Goal: Task Accomplishment & Management: Manage account settings

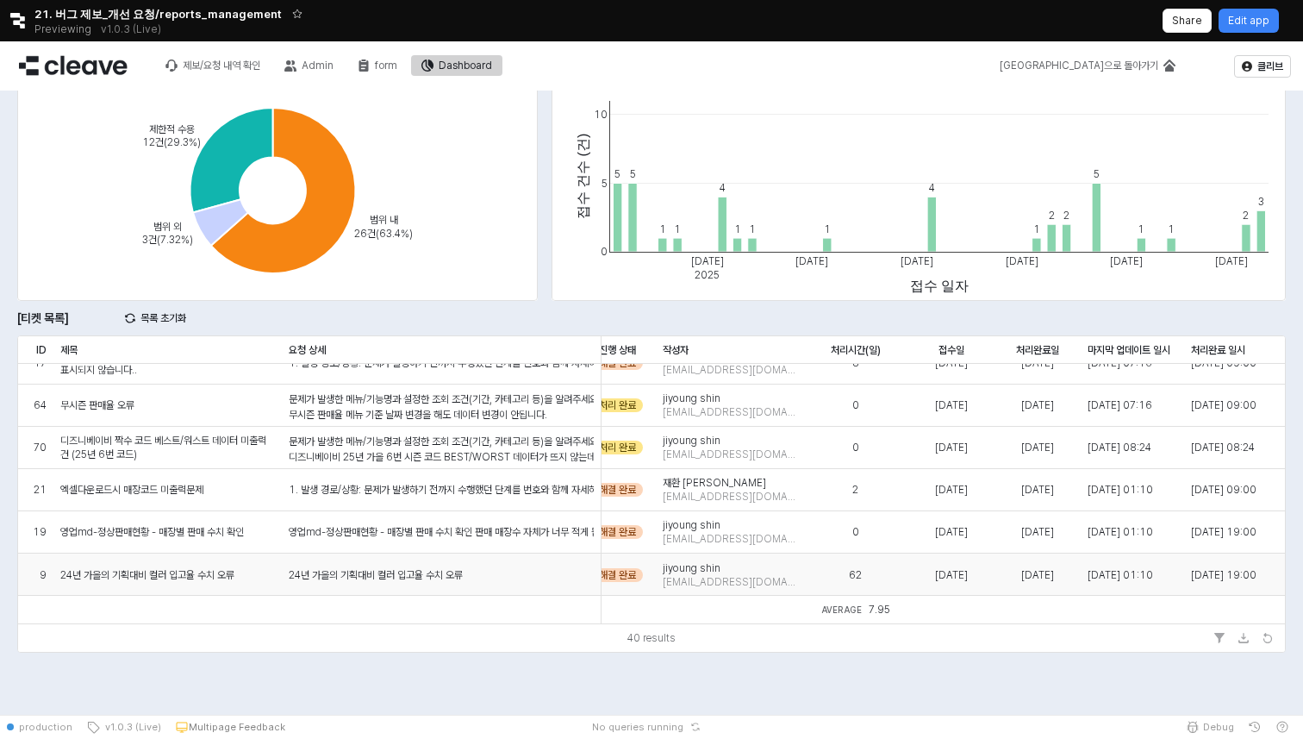
scroll to position [1458, 269]
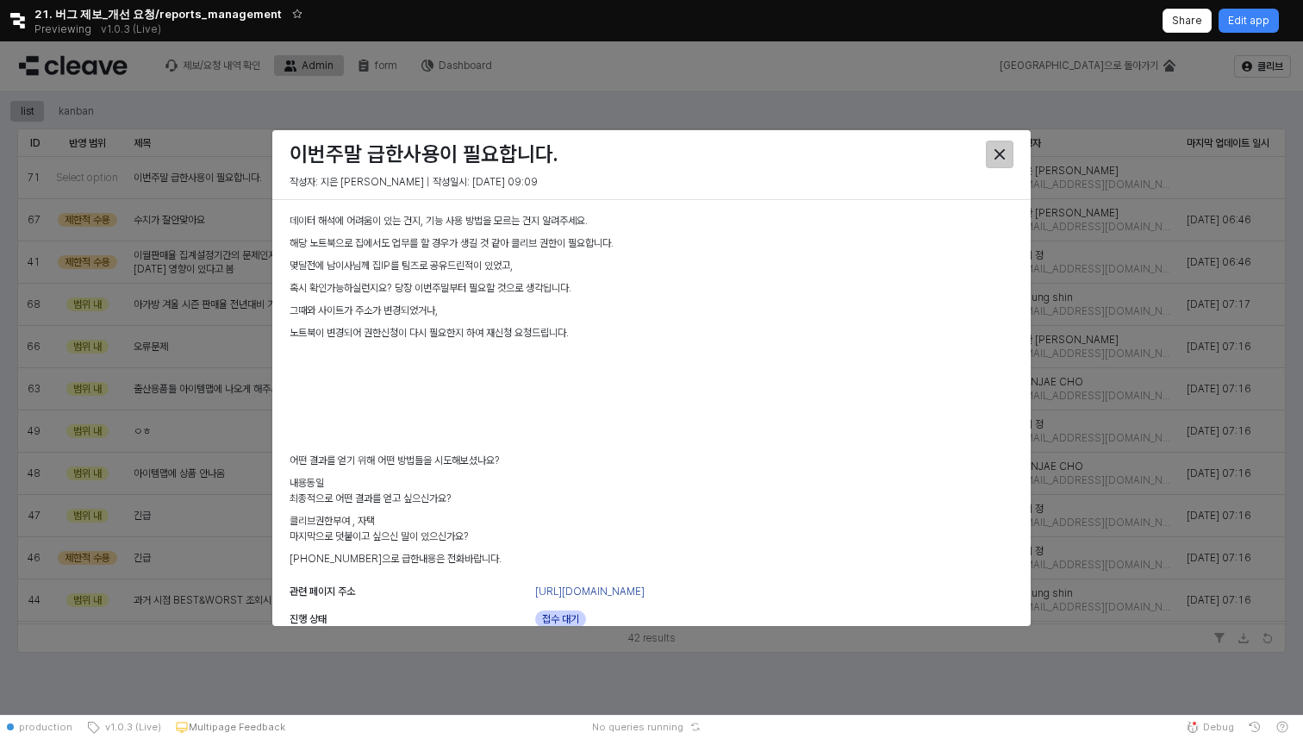
click at [1005, 148] on div "Close" at bounding box center [1000, 154] width 26 height 26
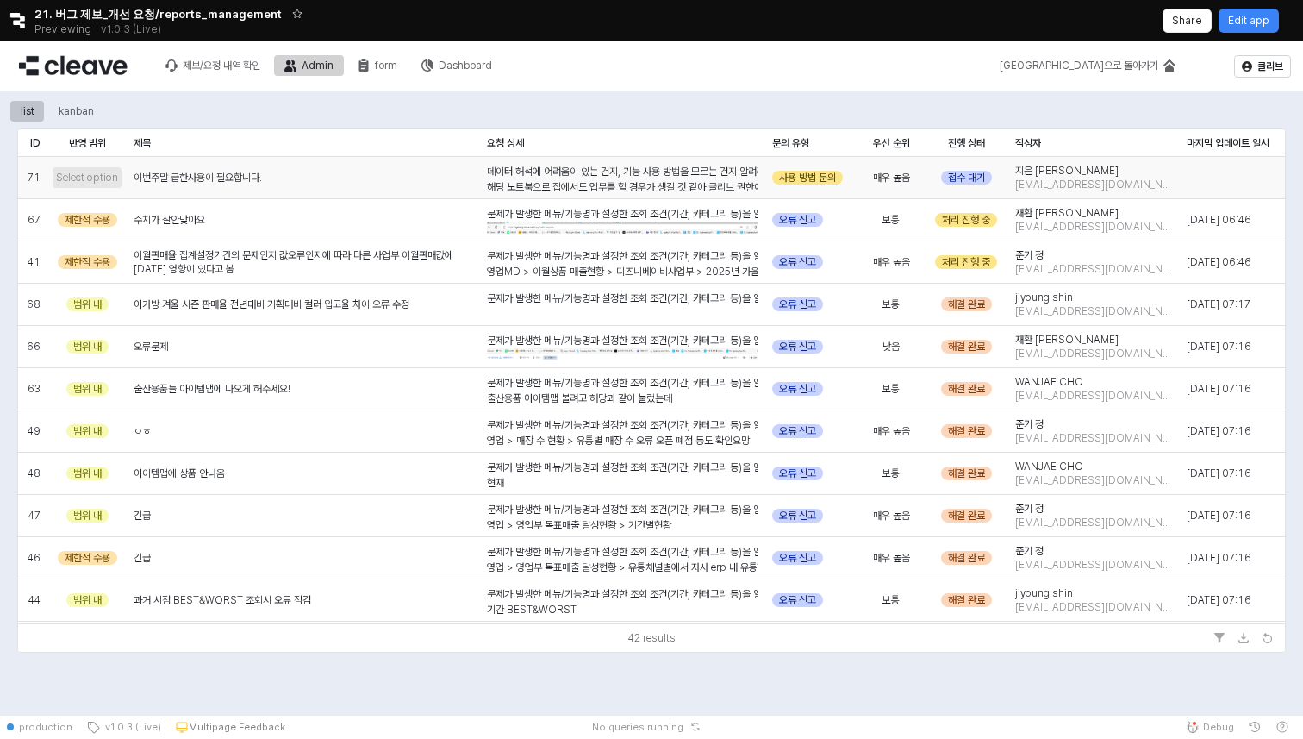
click at [96, 178] on span "Select option" at bounding box center [87, 178] width 62 height 14
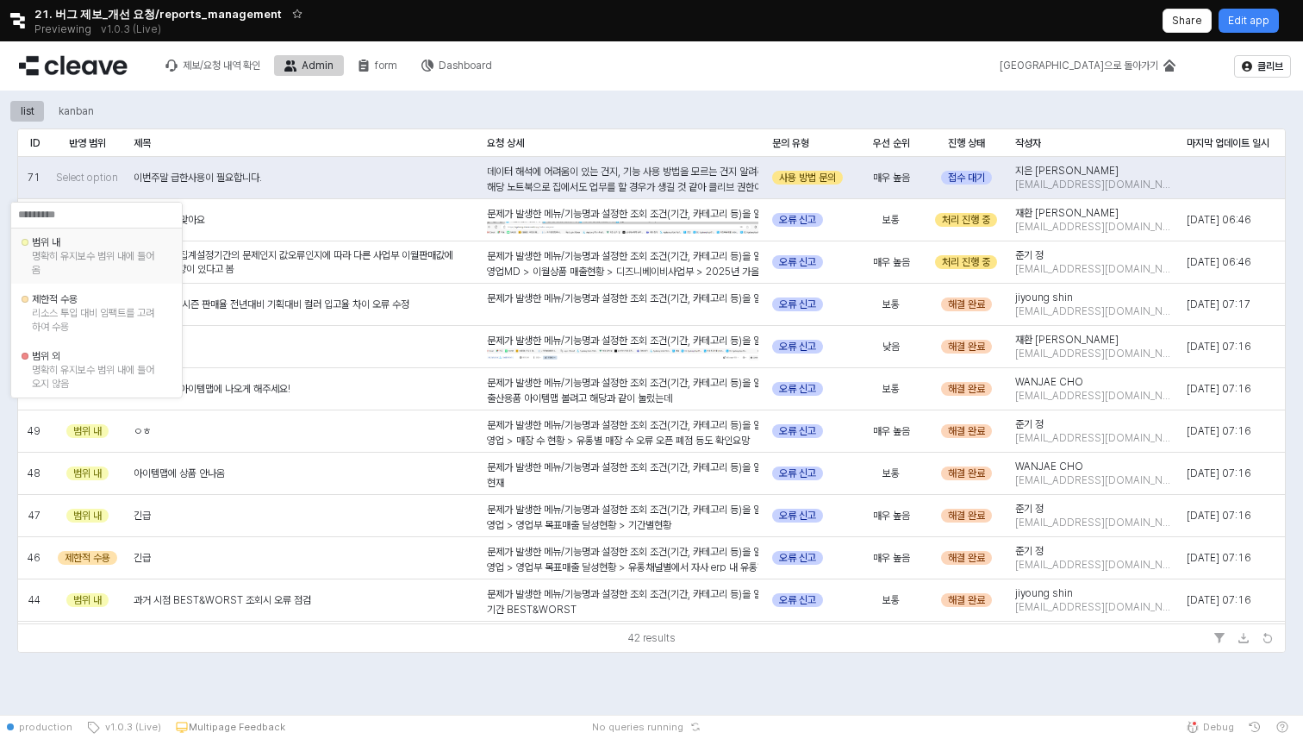
click at [135, 282] on div "범위 내 명확히 유지보수 범위 내에 들어옴" at bounding box center [96, 255] width 171 height 55
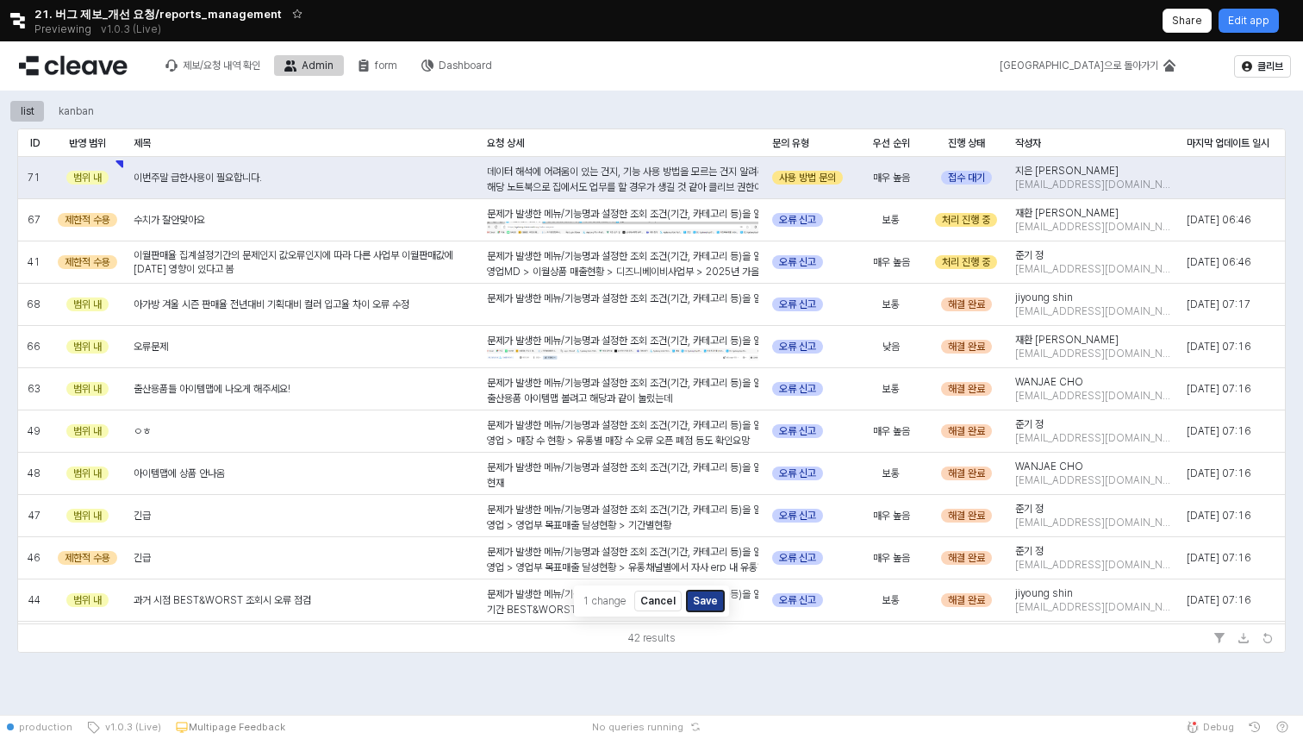
click at [711, 599] on button "Save" at bounding box center [705, 600] width 37 height 21
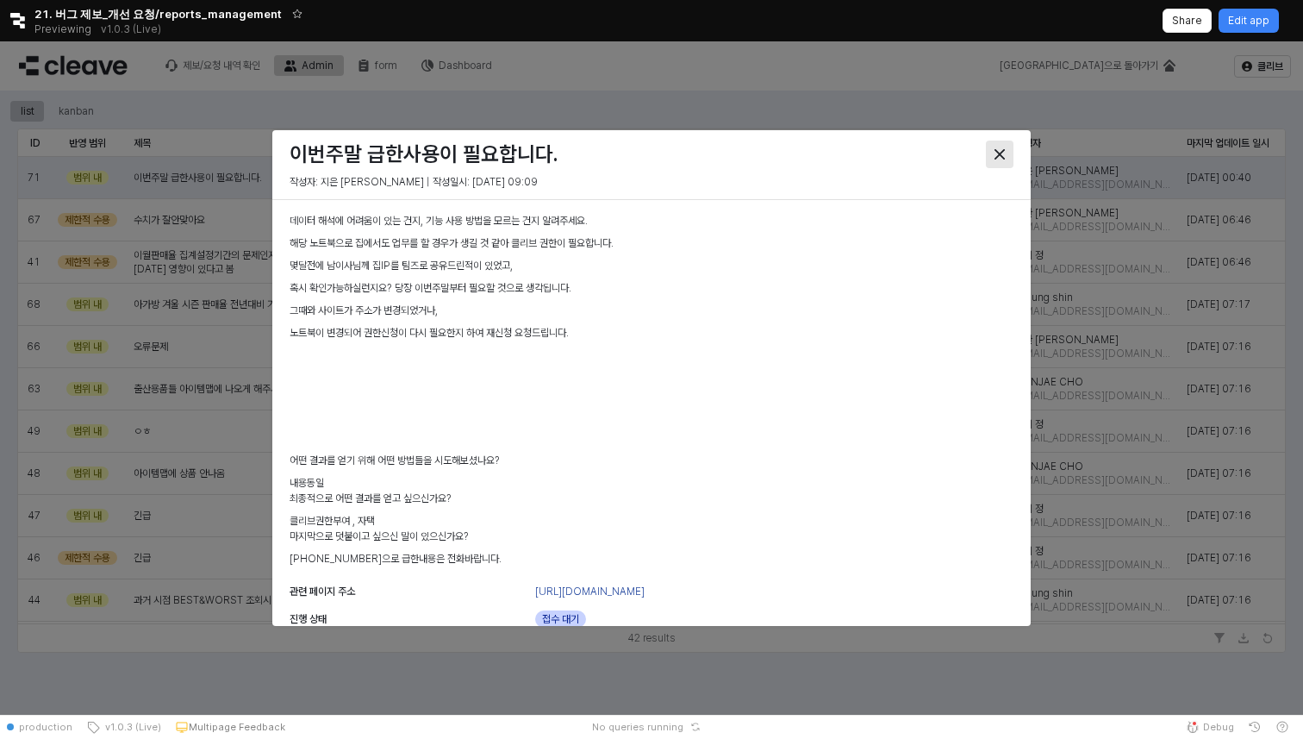
click at [997, 147] on div "Close" at bounding box center [1000, 154] width 26 height 26
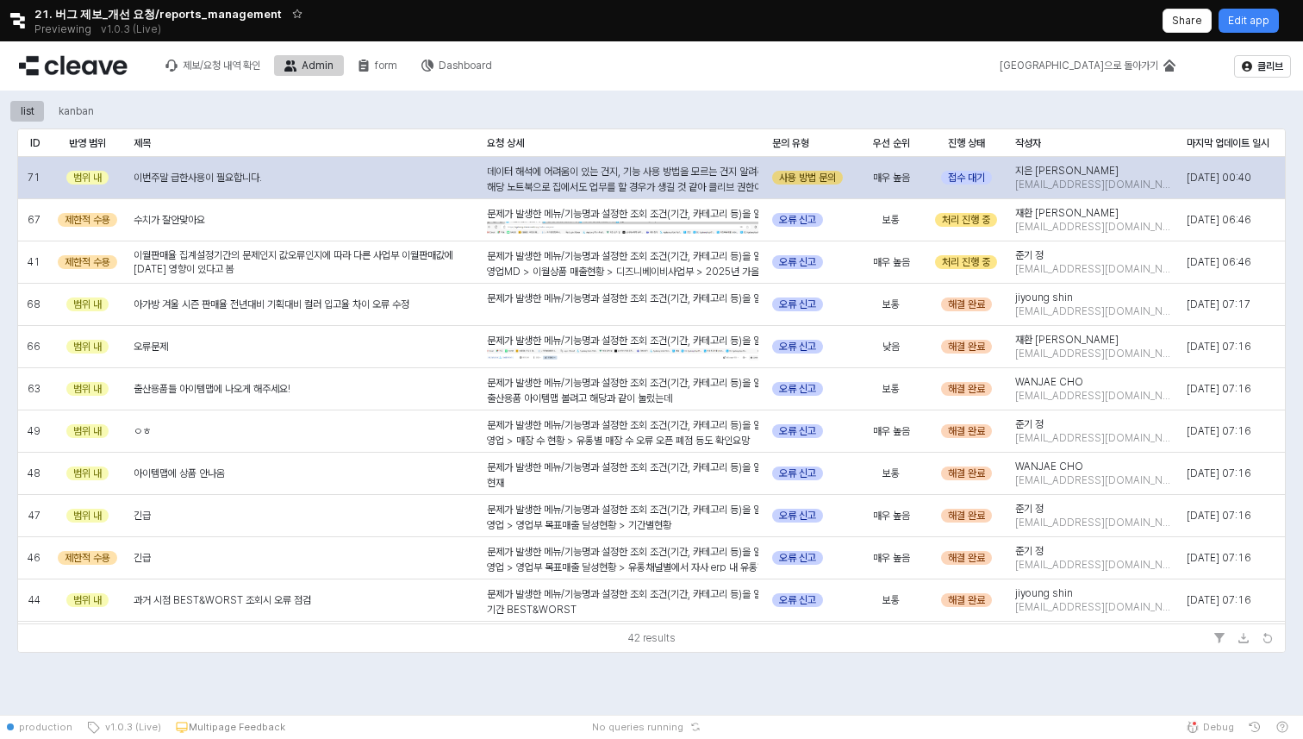
click at [813, 173] on div "사용 방법 문의" at bounding box center [807, 178] width 71 height 14
click at [966, 179] on div "접수 대기" at bounding box center [966, 178] width 51 height 14
click at [972, 177] on div "접수 대기" at bounding box center [966, 178] width 51 height 14
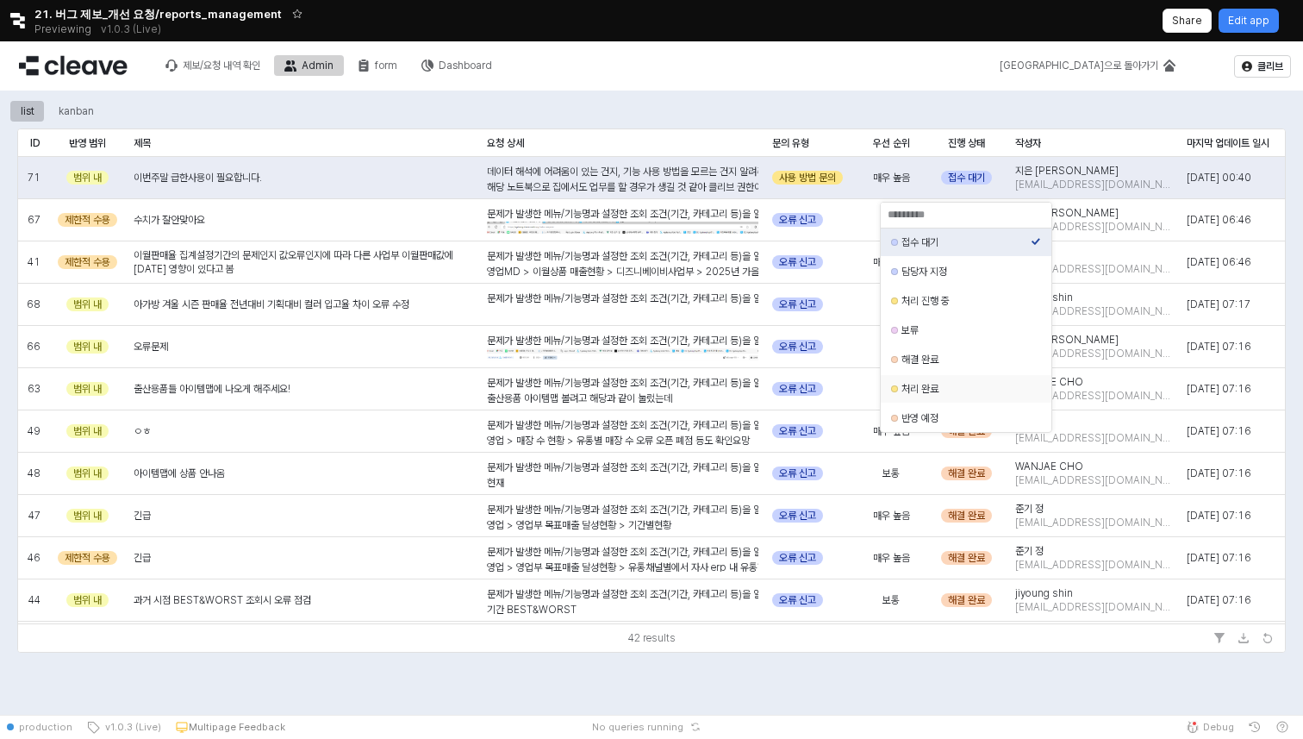
click at [965, 391] on div "처리 완료" at bounding box center [966, 389] width 129 height 14
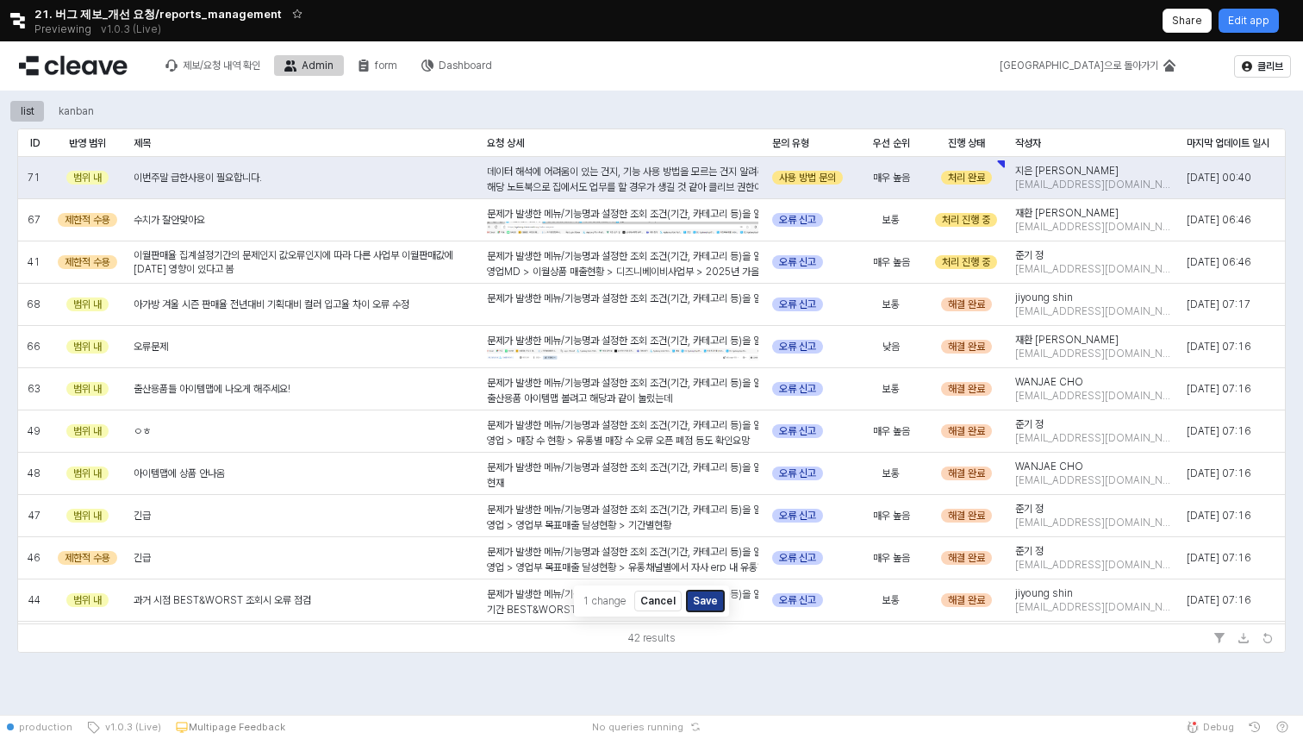
click at [714, 597] on button "Save" at bounding box center [705, 600] width 37 height 21
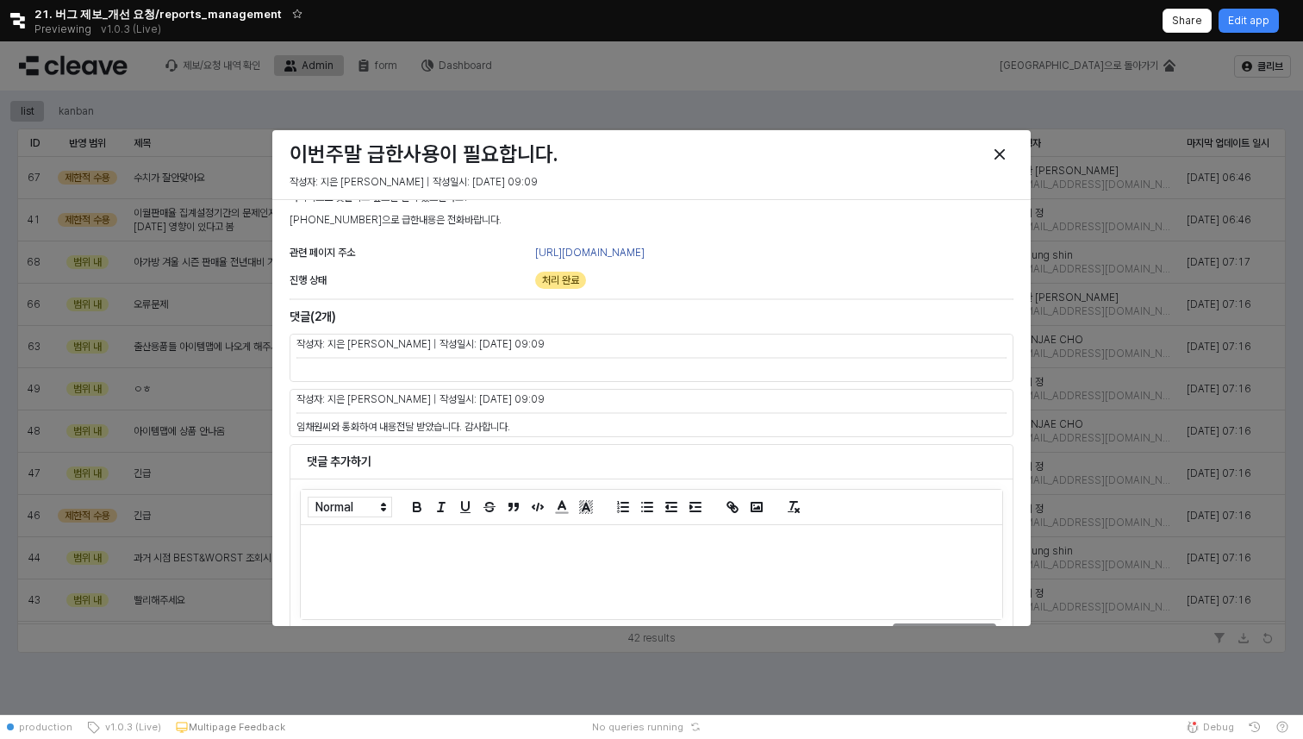
scroll to position [343, 0]
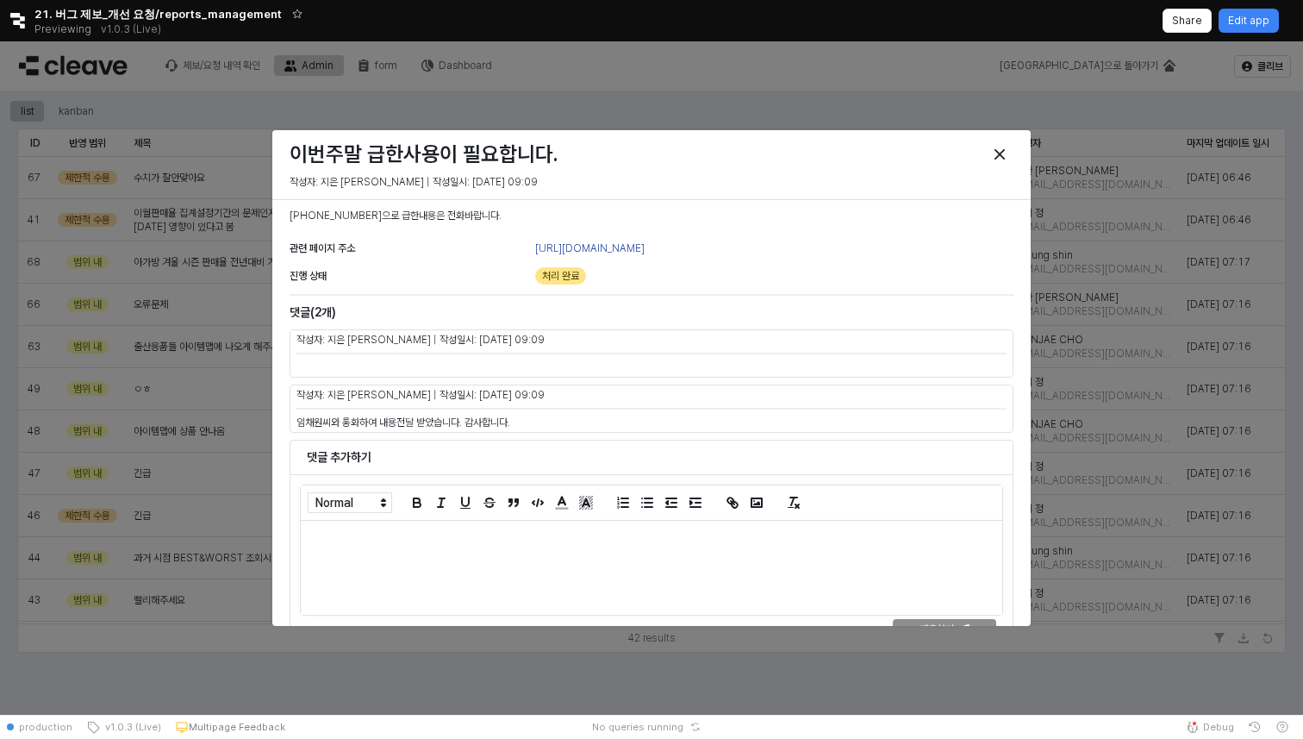
click at [558, 572] on div at bounding box center [652, 568] width 702 height 94
click at [1001, 156] on icon "Close" at bounding box center [1000, 154] width 10 height 10
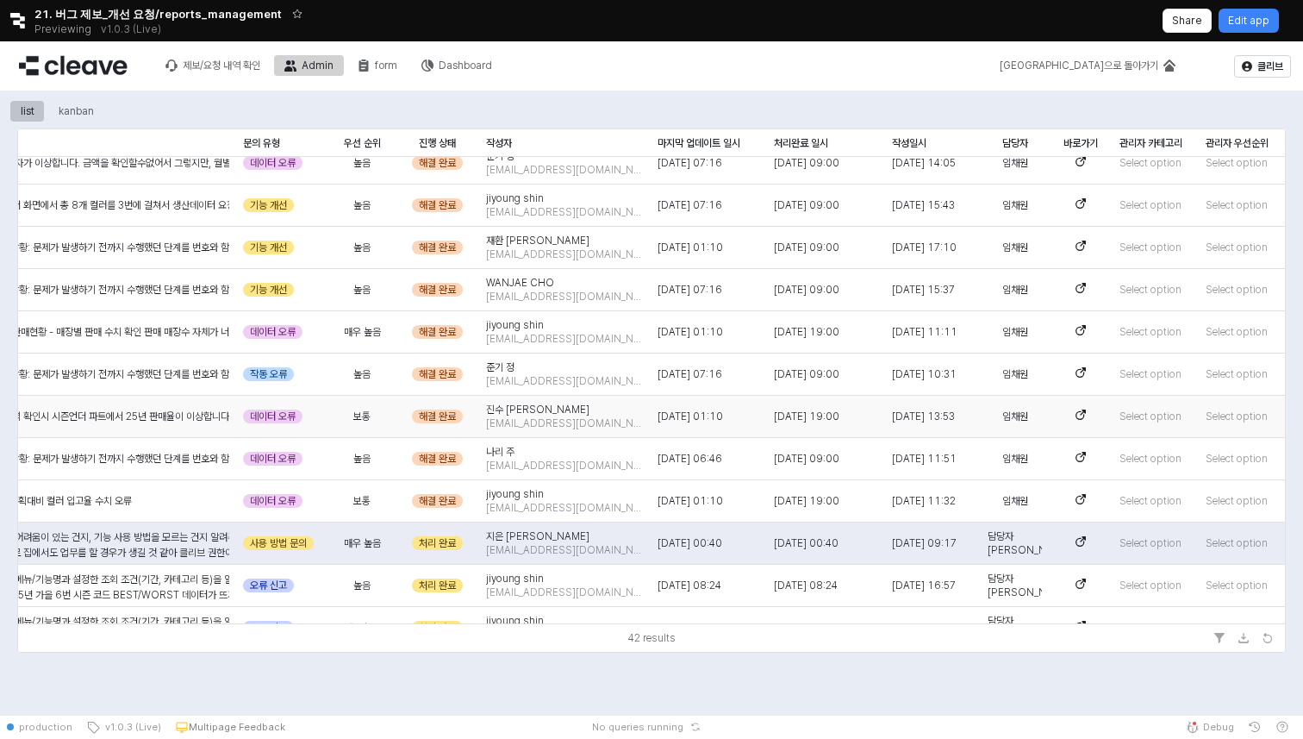
scroll to position [632, 529]
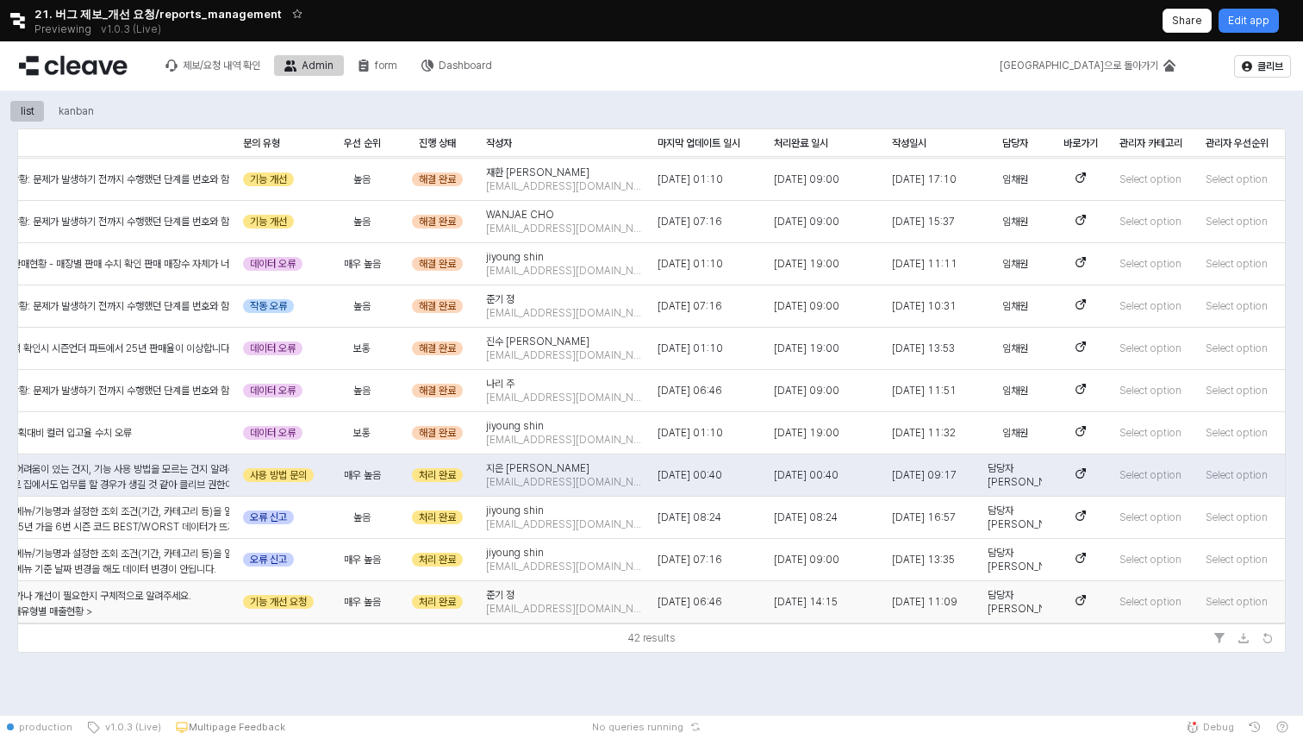
click at [979, 622] on div "2025-08-29 11:09" at bounding box center [933, 602] width 96 height 42
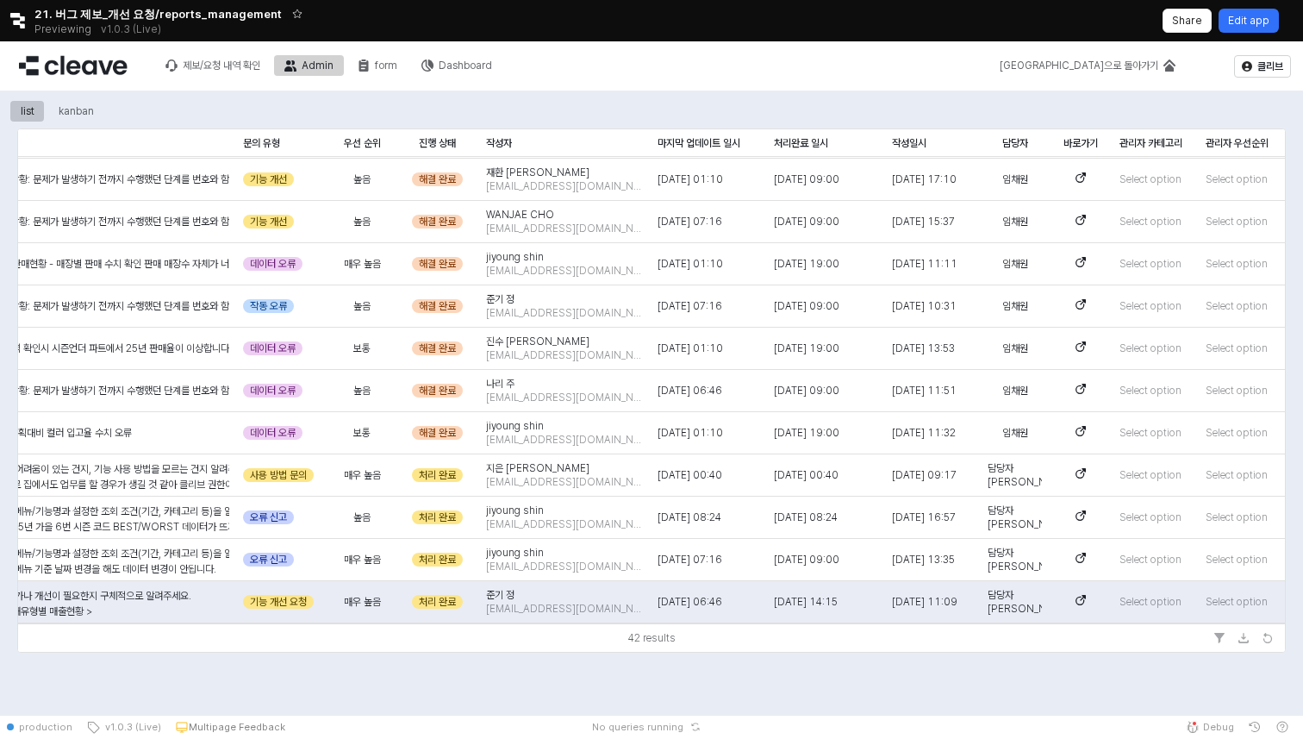
click at [1265, 28] on div "Edit app" at bounding box center [1248, 20] width 41 height 22
